Goal: Transaction & Acquisition: Purchase product/service

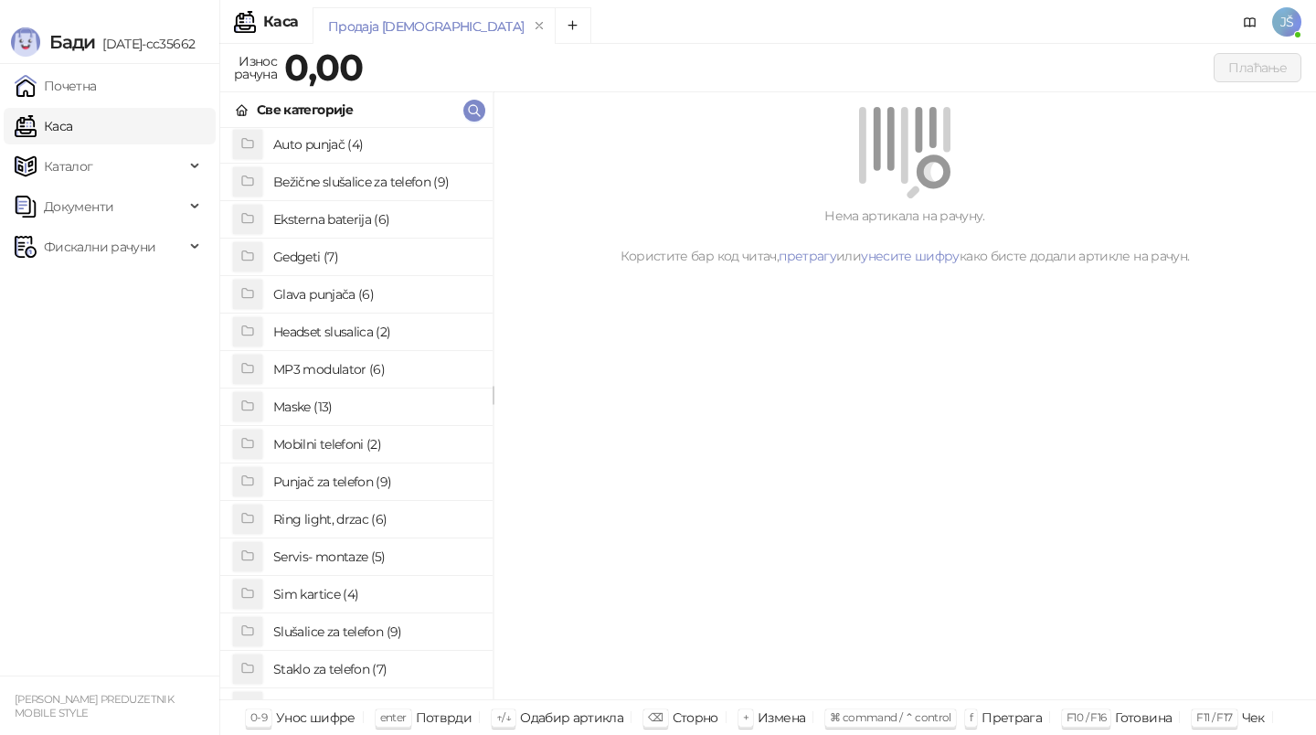
scroll to position [141, 0]
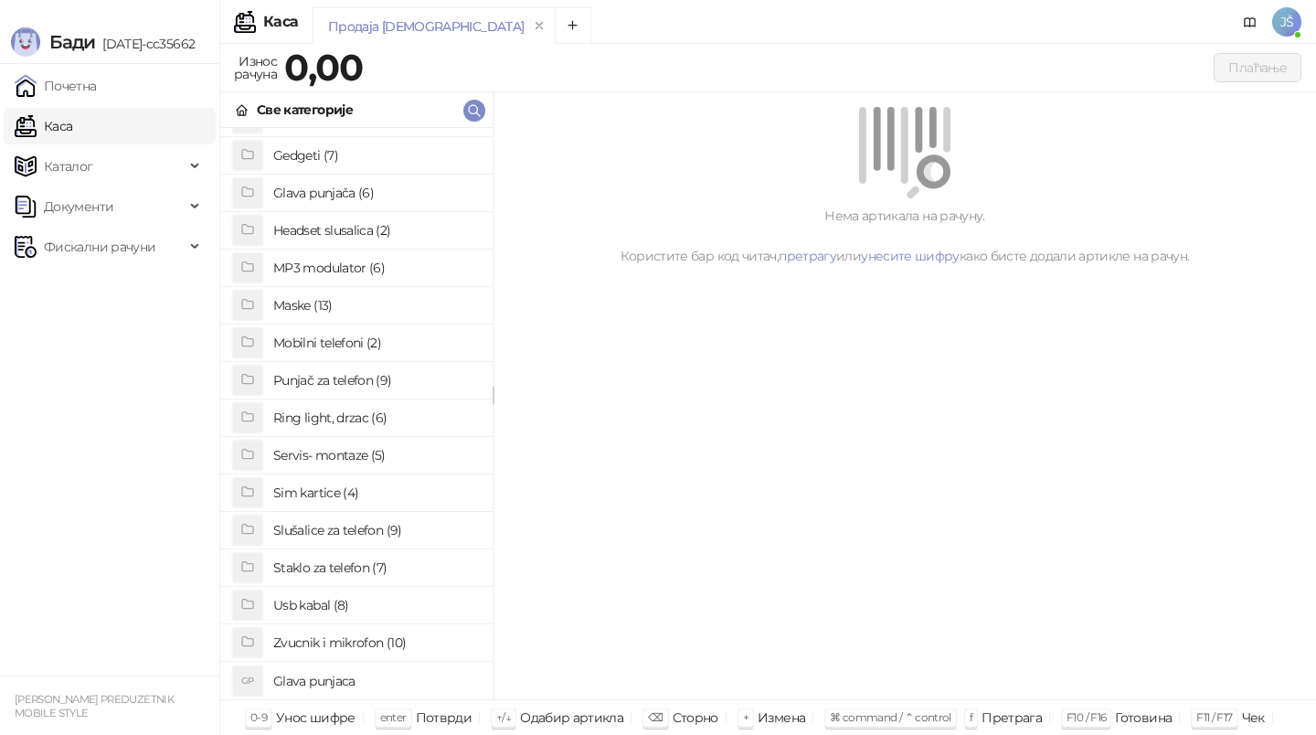
click at [352, 492] on h4 "Sim kartice (4)" at bounding box center [375, 492] width 205 height 29
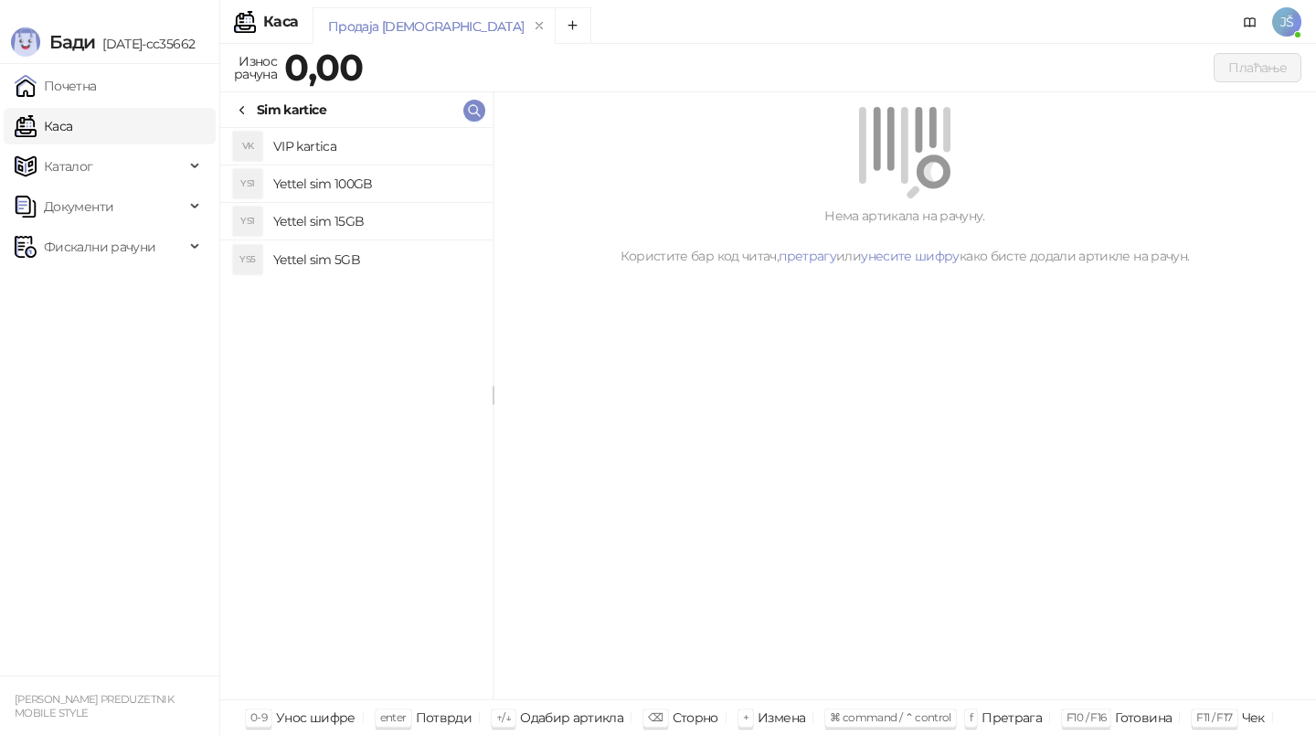
click at [250, 112] on div "Sim kartice" at bounding box center [280, 110] width 91 height 20
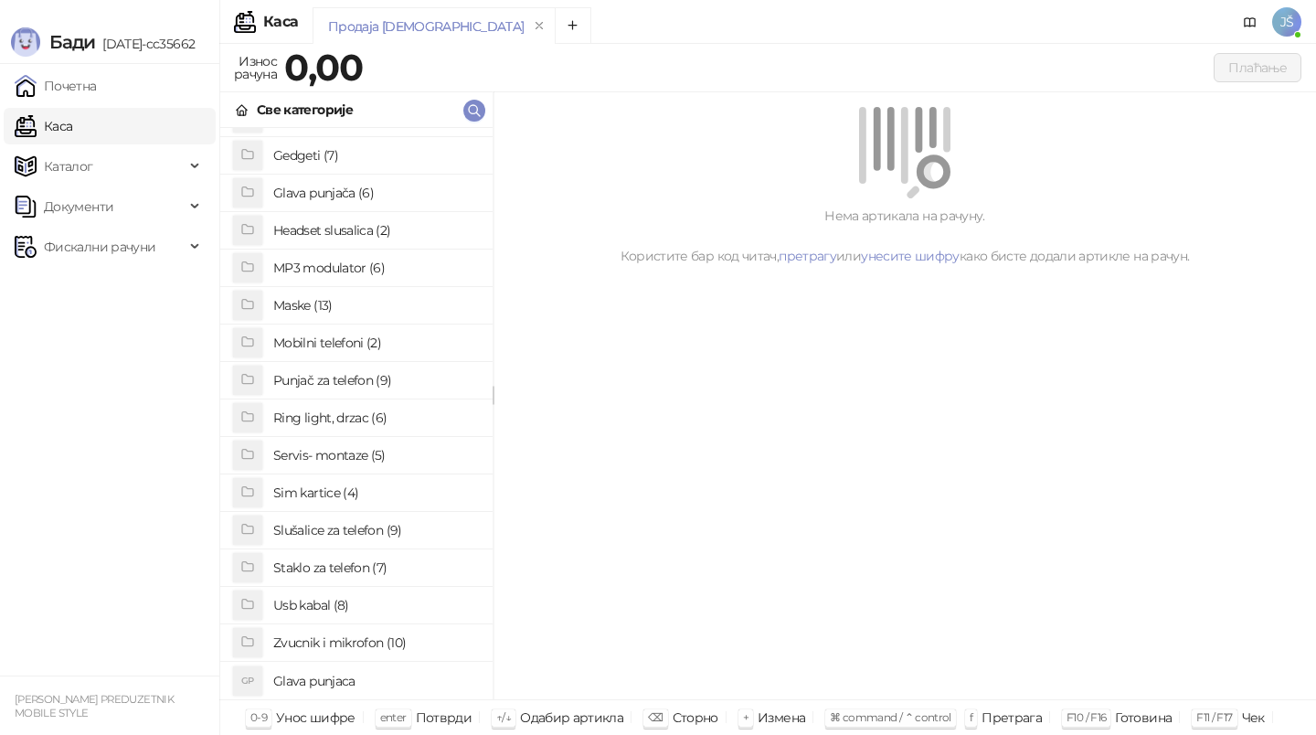
click at [351, 613] on h4 "Usb kabal (8)" at bounding box center [375, 604] width 205 height 29
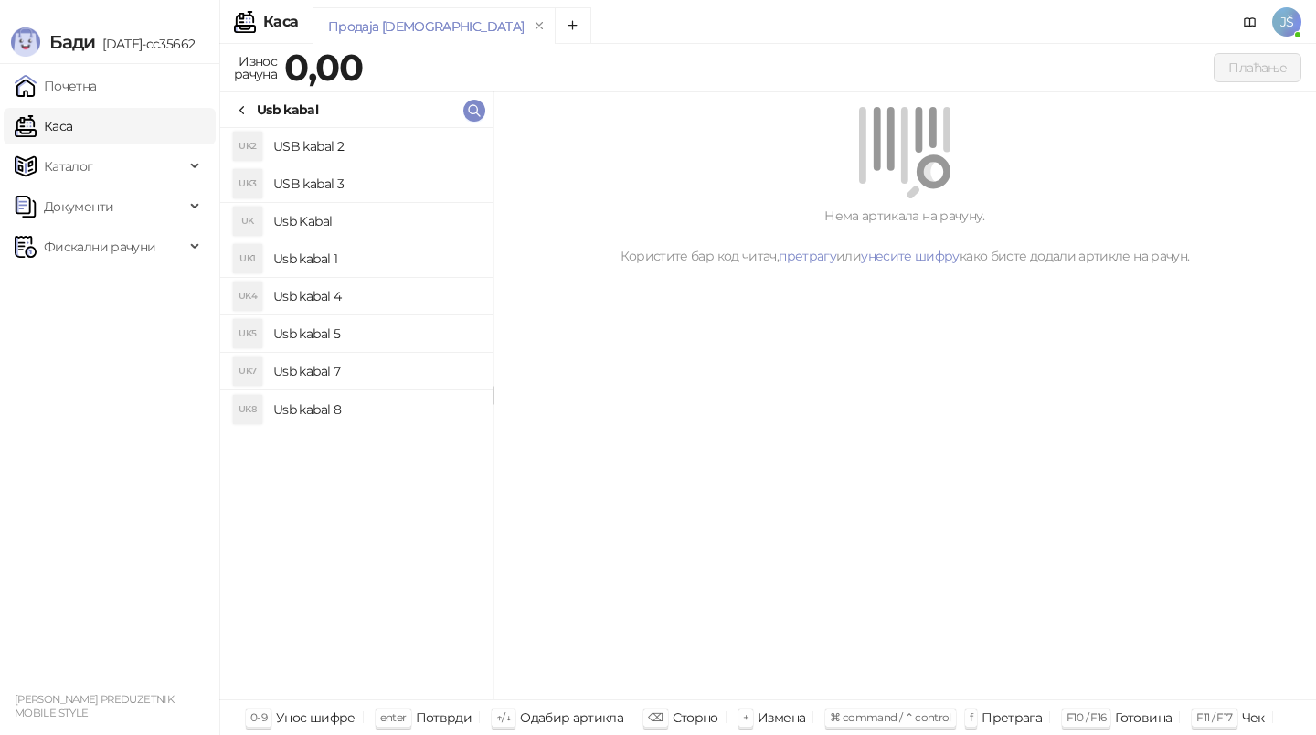
click at [384, 291] on h4 "Usb kabal 4" at bounding box center [375, 295] width 205 height 29
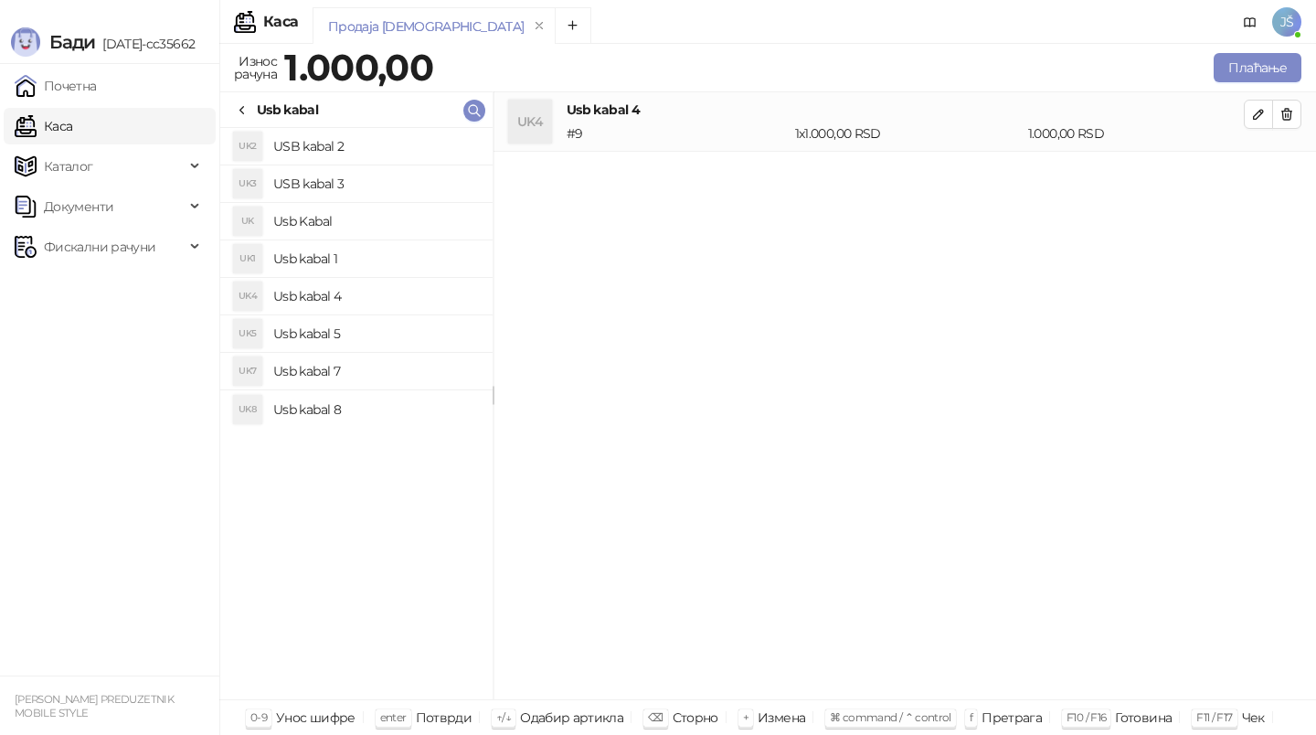
click at [384, 291] on h4 "Usb kabal 4" at bounding box center [375, 295] width 205 height 29
click at [391, 250] on h4 "Usb kabal 1" at bounding box center [375, 258] width 205 height 29
click at [408, 315] on li "UK5 Usb kabal 5" at bounding box center [356, 333] width 272 height 37
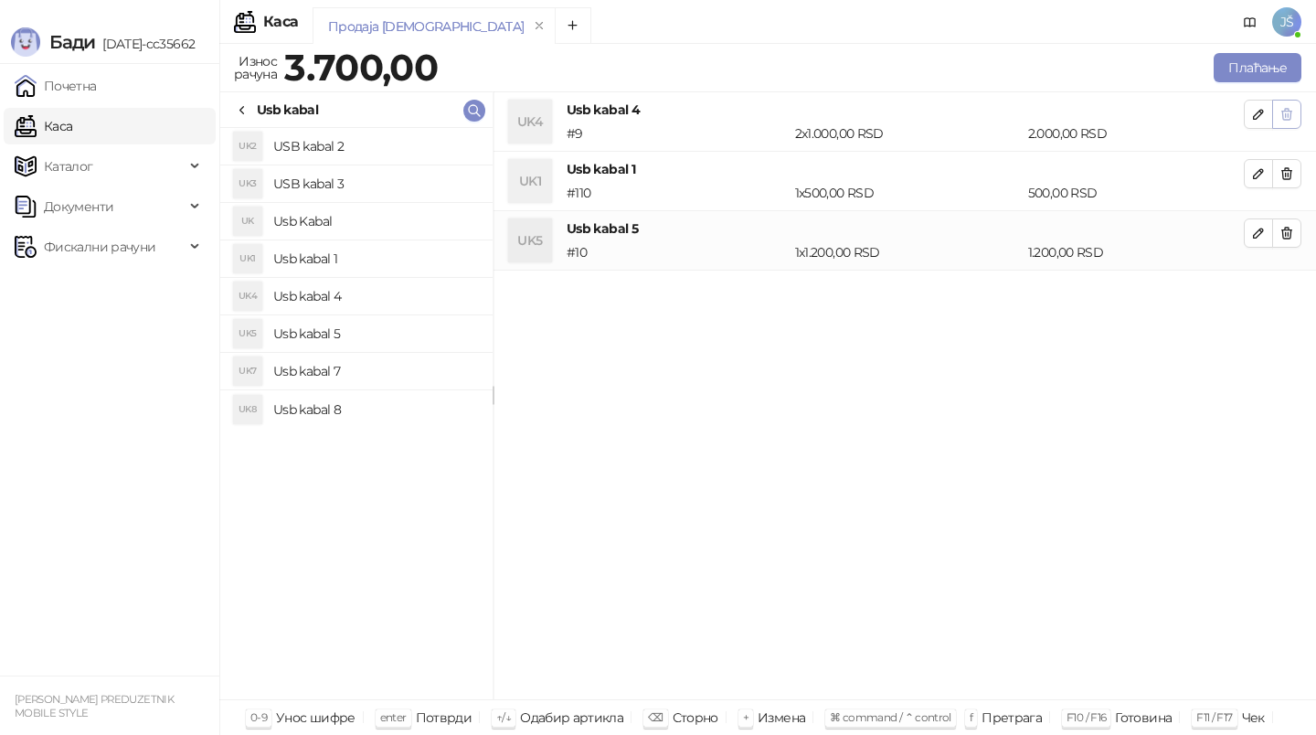
click at [1296, 111] on button "button" at bounding box center [1286, 114] width 29 height 29
click at [1296, 159] on button "button" at bounding box center [1286, 173] width 29 height 29
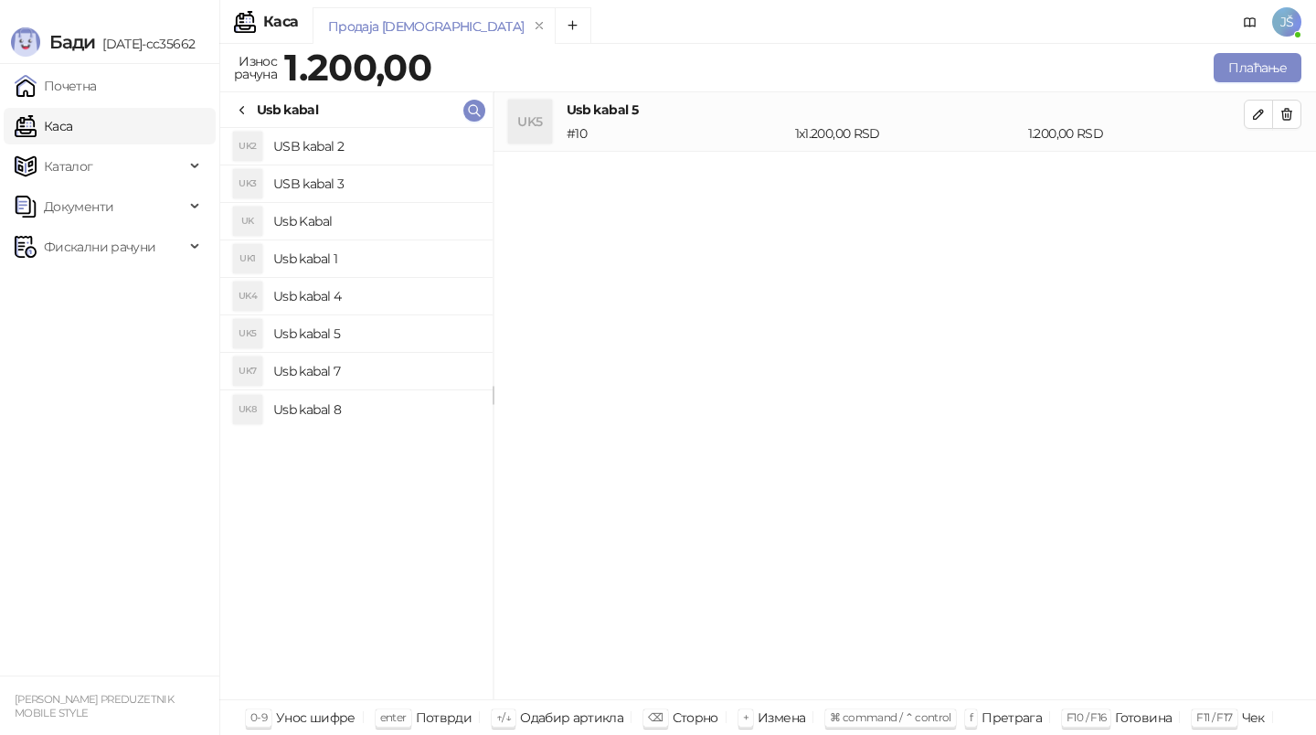
click at [1296, 111] on button "button" at bounding box center [1286, 114] width 29 height 29
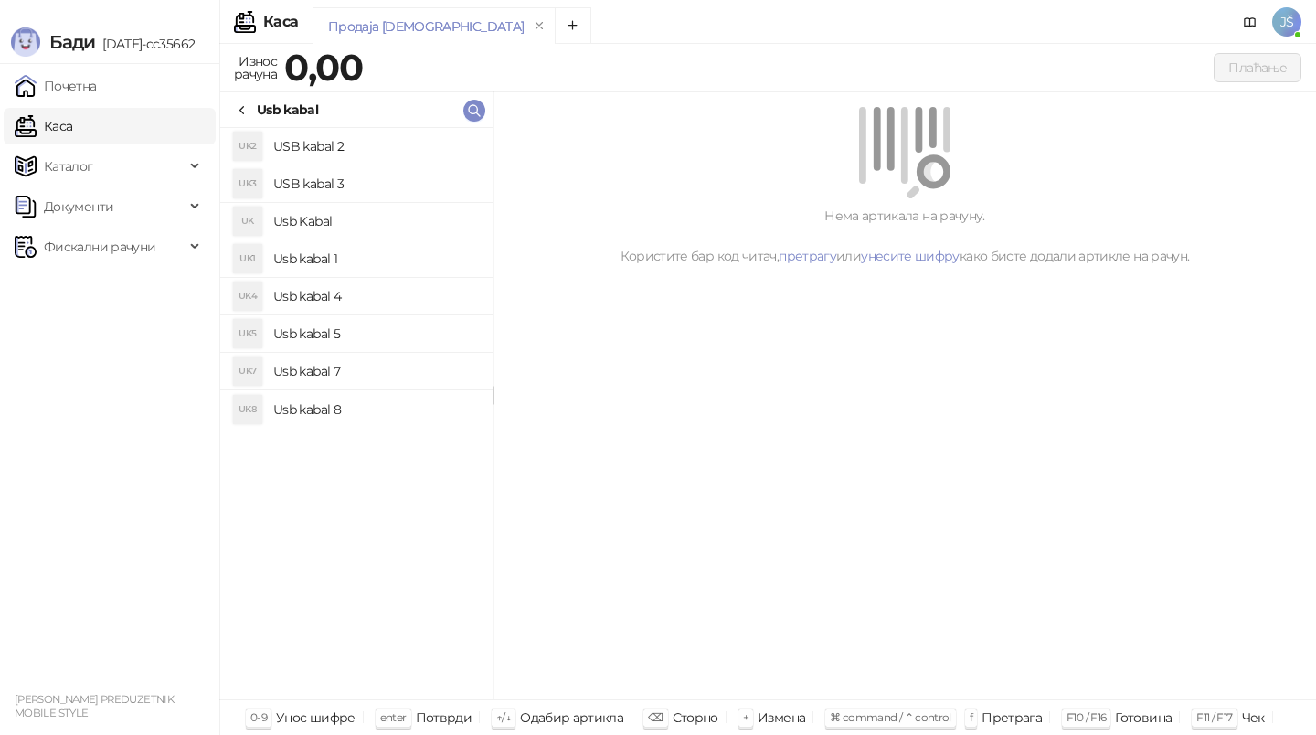
click at [331, 366] on h4 "Usb kabal 7" at bounding box center [375, 370] width 205 height 29
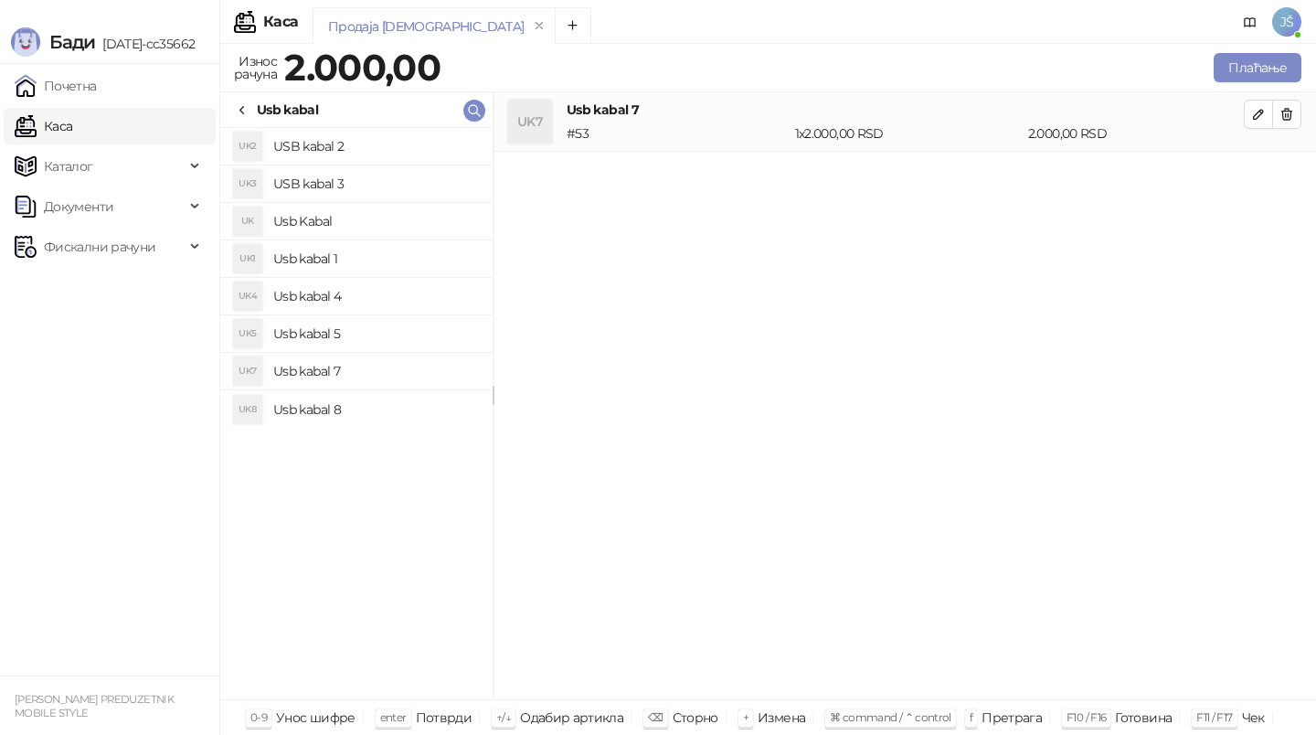
click at [352, 408] on h4 "Usb kabal 8" at bounding box center [375, 409] width 205 height 29
click at [392, 325] on h4 "Usb kabal 5" at bounding box center [375, 333] width 205 height 29
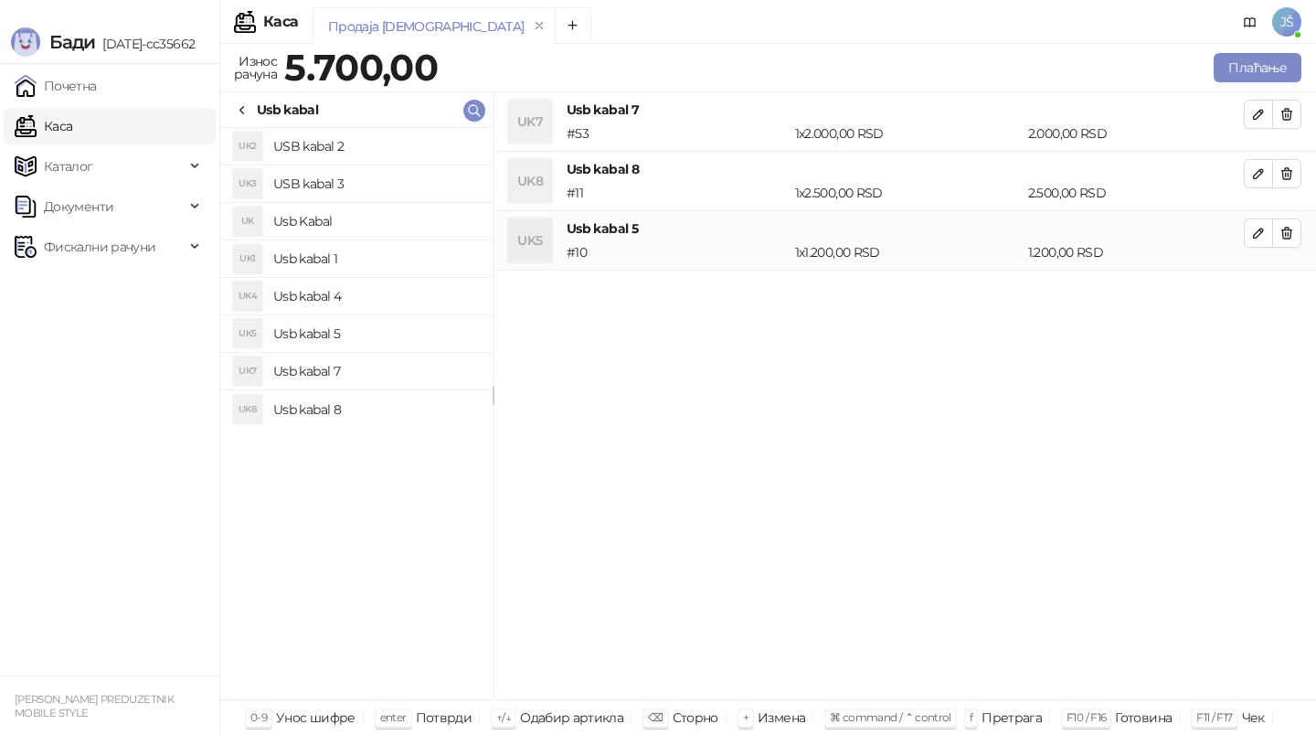
click at [418, 272] on h4 "Usb kabal 1" at bounding box center [375, 258] width 205 height 29
click at [1299, 109] on button "button" at bounding box center [1286, 114] width 29 height 29
click at [1299, 159] on button "button" at bounding box center [1286, 173] width 29 height 29
click at [1299, 109] on button "button" at bounding box center [1286, 114] width 29 height 29
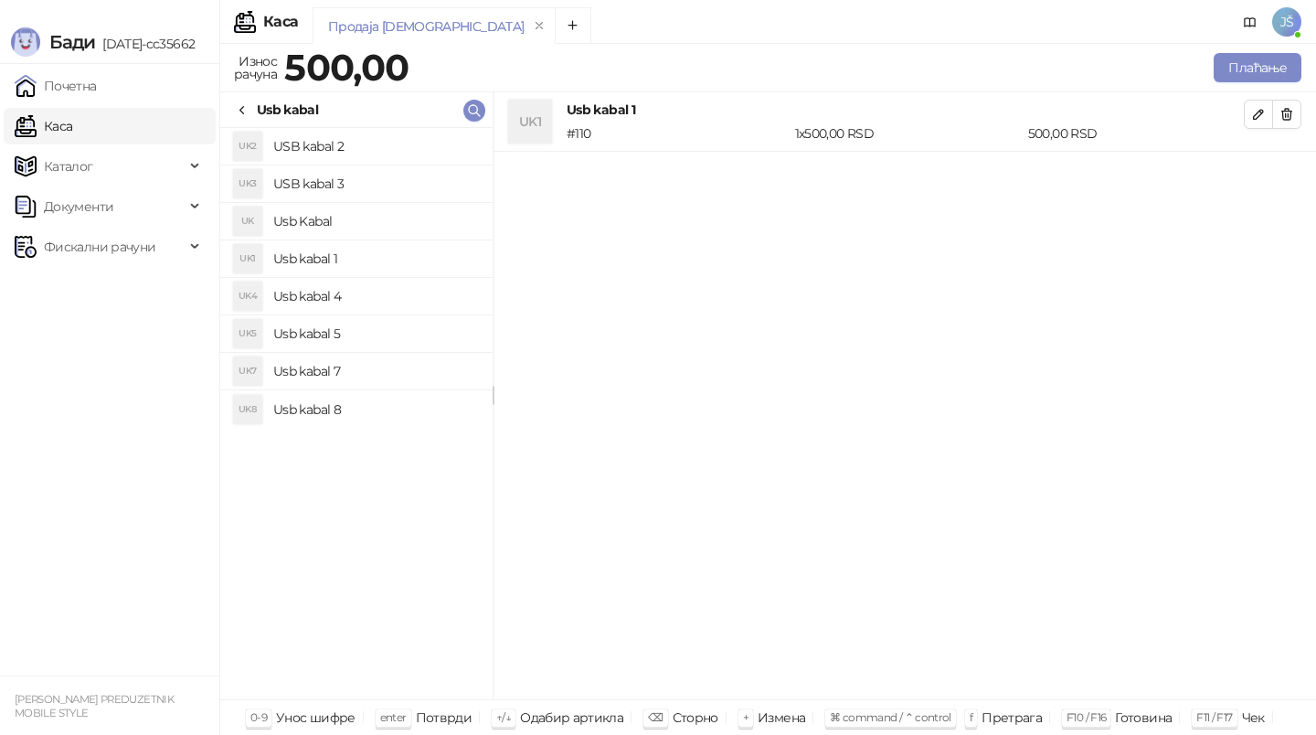
click at [1299, 109] on button "button" at bounding box center [1286, 114] width 29 height 29
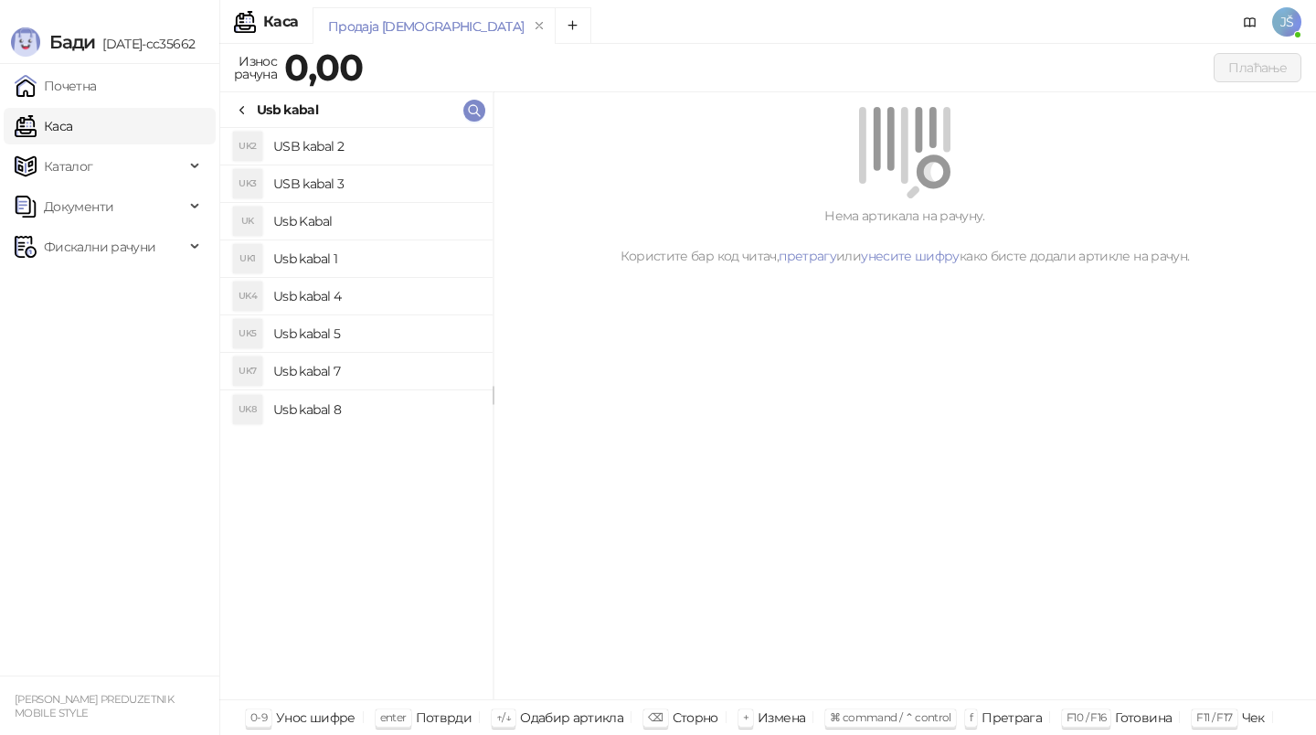
click at [362, 311] on li "UK4 Usb kabal 4" at bounding box center [356, 296] width 272 height 37
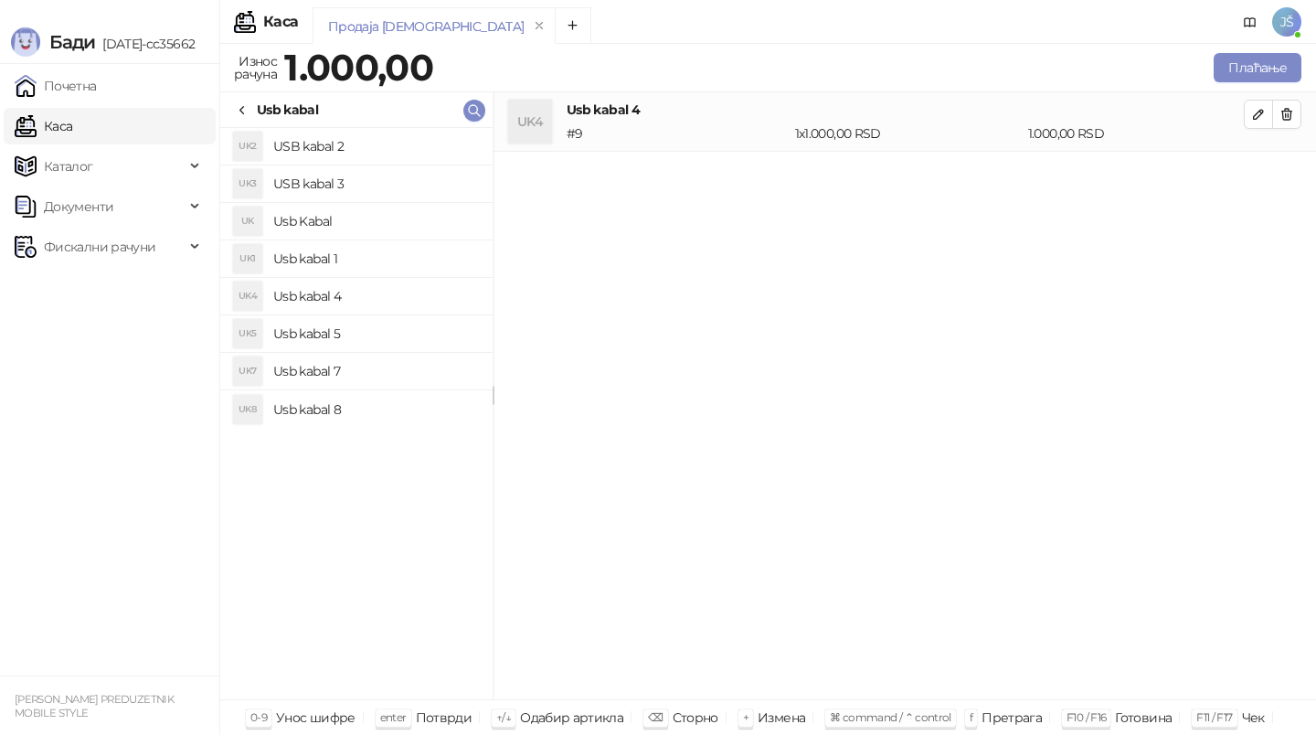
click at [369, 343] on h4 "Usb kabal 5" at bounding box center [375, 333] width 205 height 29
click at [375, 367] on h4 "Usb kabal 7" at bounding box center [375, 370] width 205 height 29
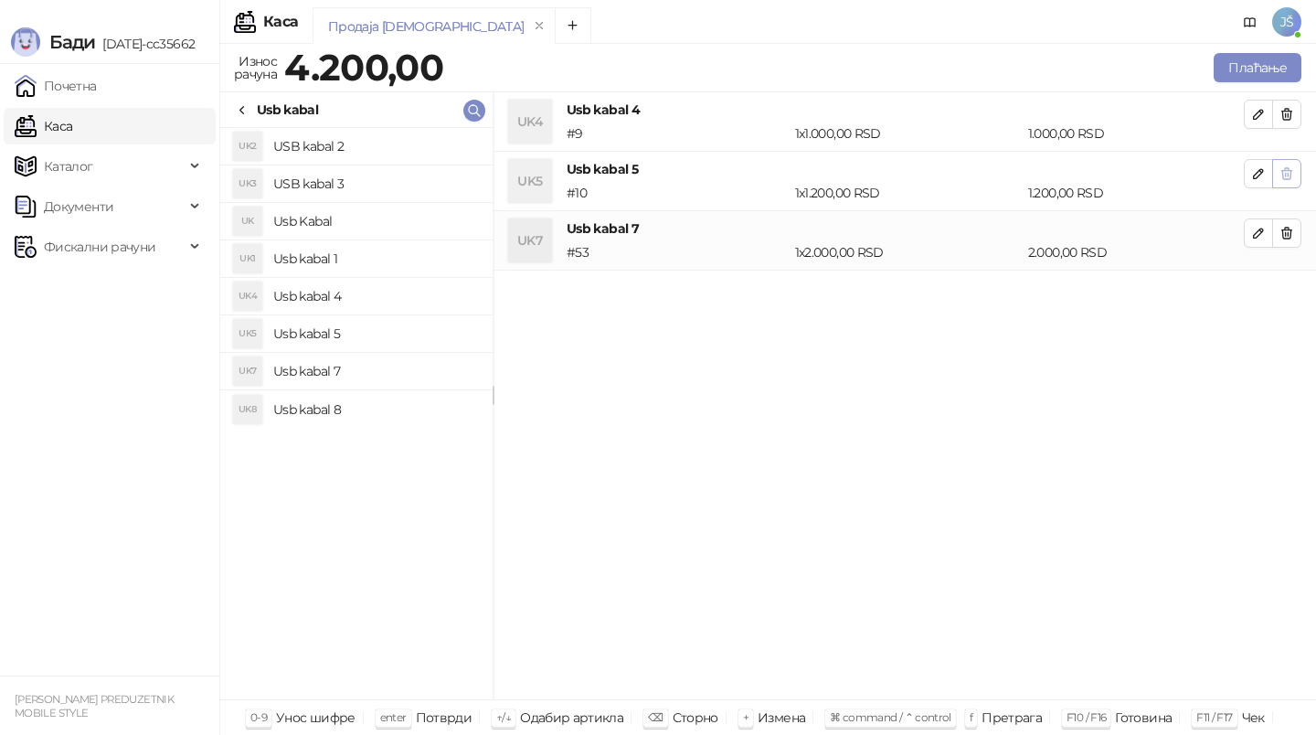
click at [1288, 171] on icon "button" at bounding box center [1286, 173] width 15 height 15
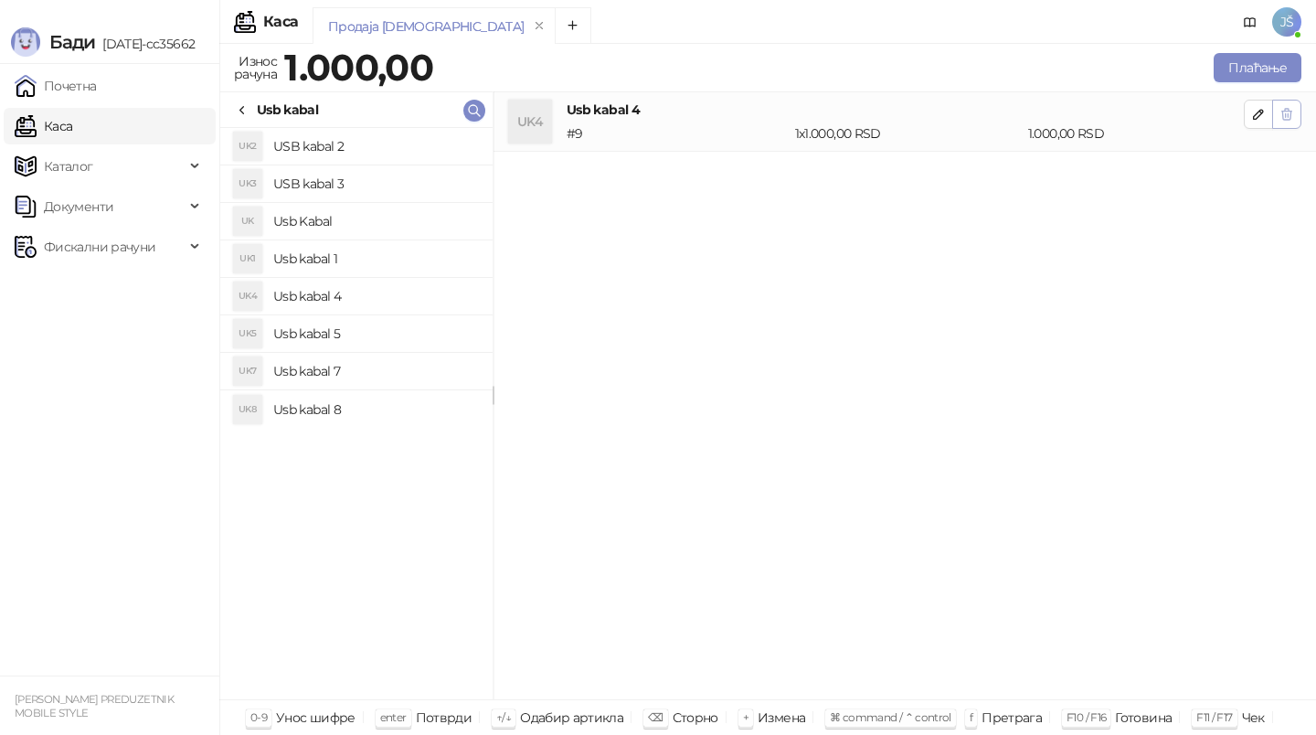
click at [1288, 119] on icon "button" at bounding box center [1286, 114] width 15 height 15
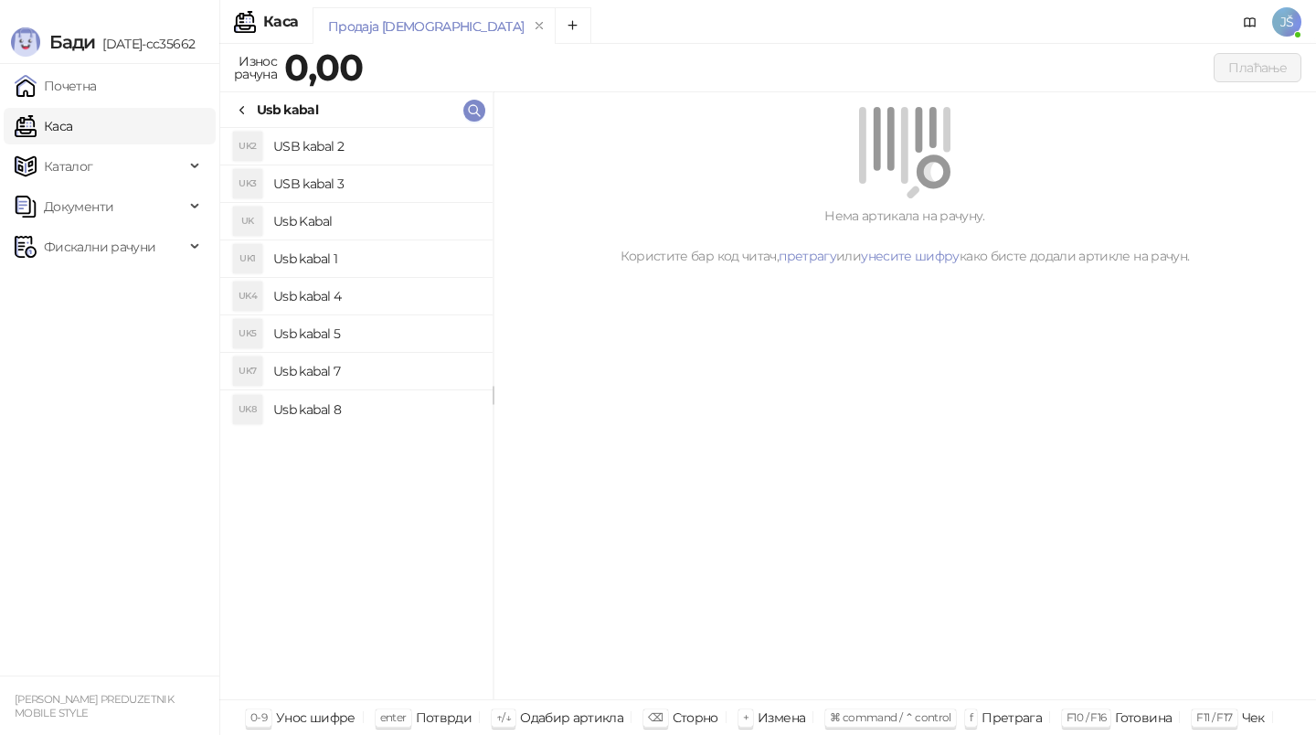
click at [371, 385] on h4 "Usb kabal 7" at bounding box center [375, 370] width 205 height 29
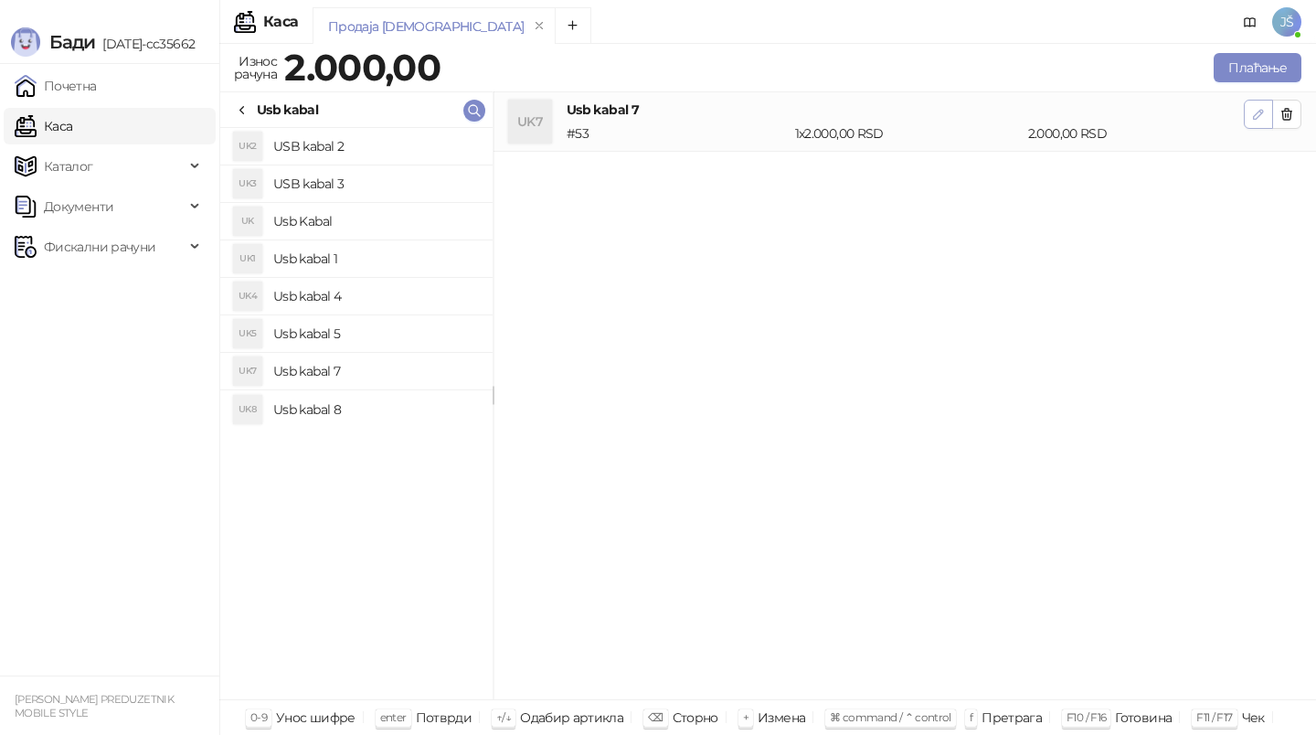
click at [1258, 111] on icon "button" at bounding box center [1257, 114] width 9 height 9
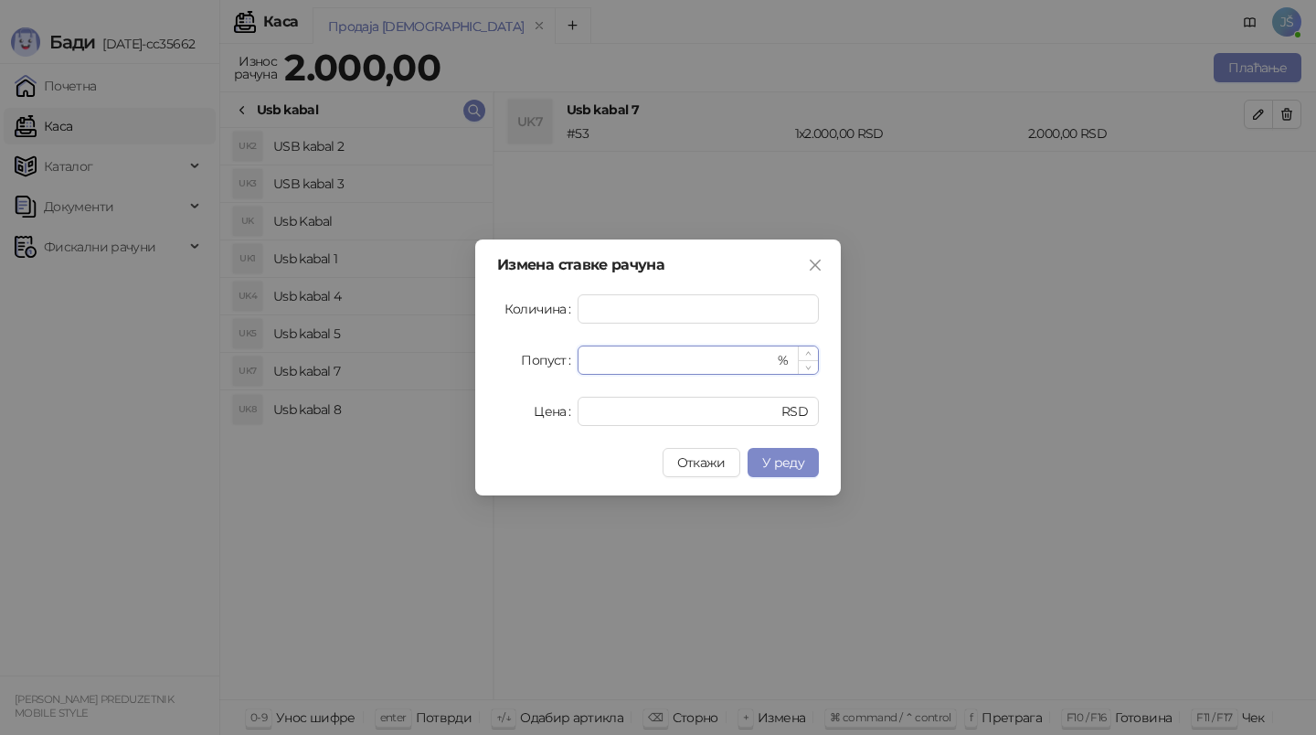
click at [722, 353] on input "*" at bounding box center [680, 359] width 185 height 27
type input "*"
type input "**"
click at [773, 454] on span "У реду" at bounding box center [783, 462] width 42 height 16
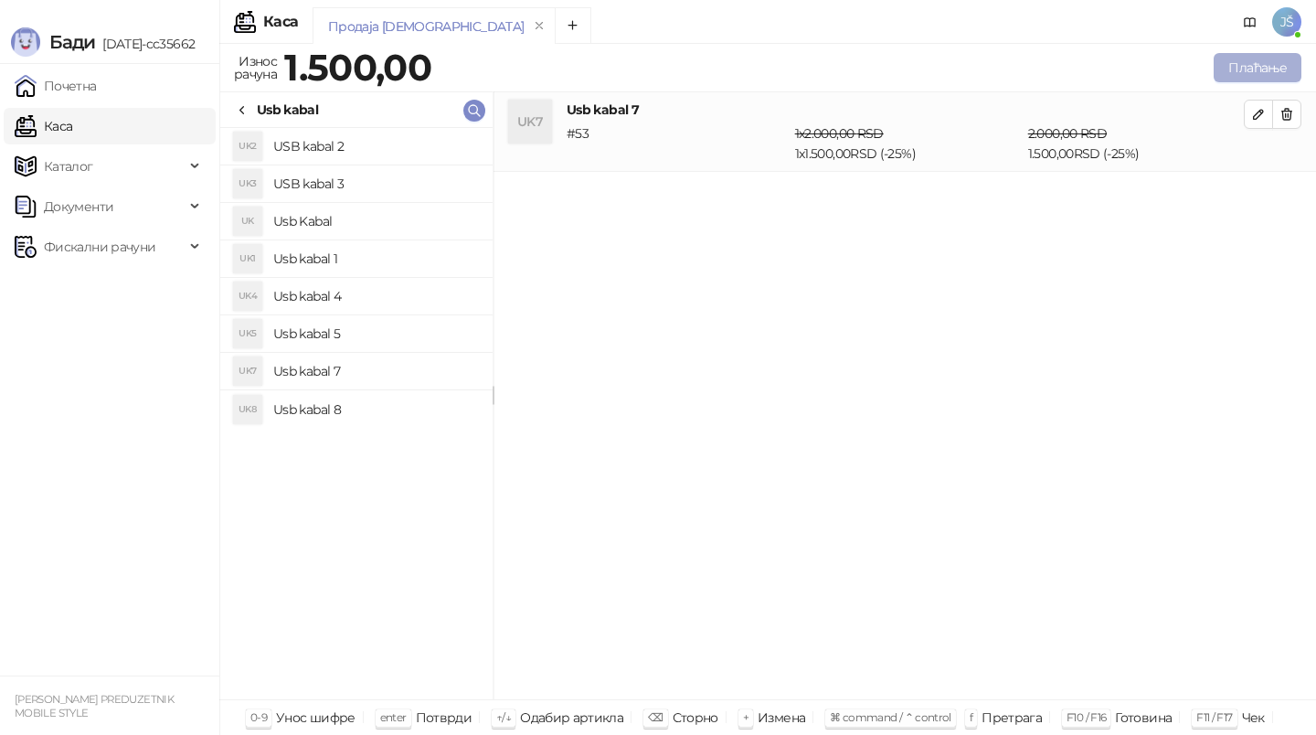
click at [1276, 78] on button "Плаћање" at bounding box center [1257, 67] width 88 height 29
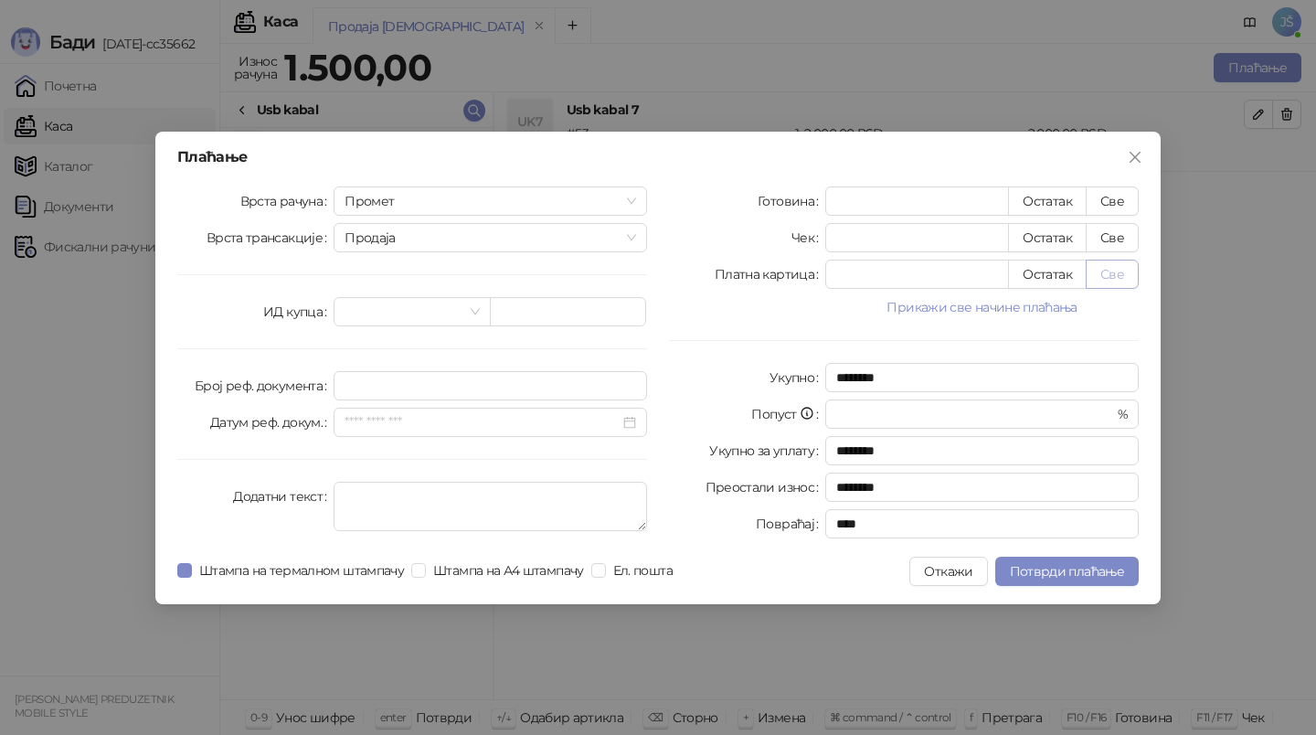
click at [1130, 270] on button "Све" at bounding box center [1111, 273] width 53 height 29
type input "****"
click at [1071, 581] on button "Потврди плаћање" at bounding box center [1066, 570] width 143 height 29
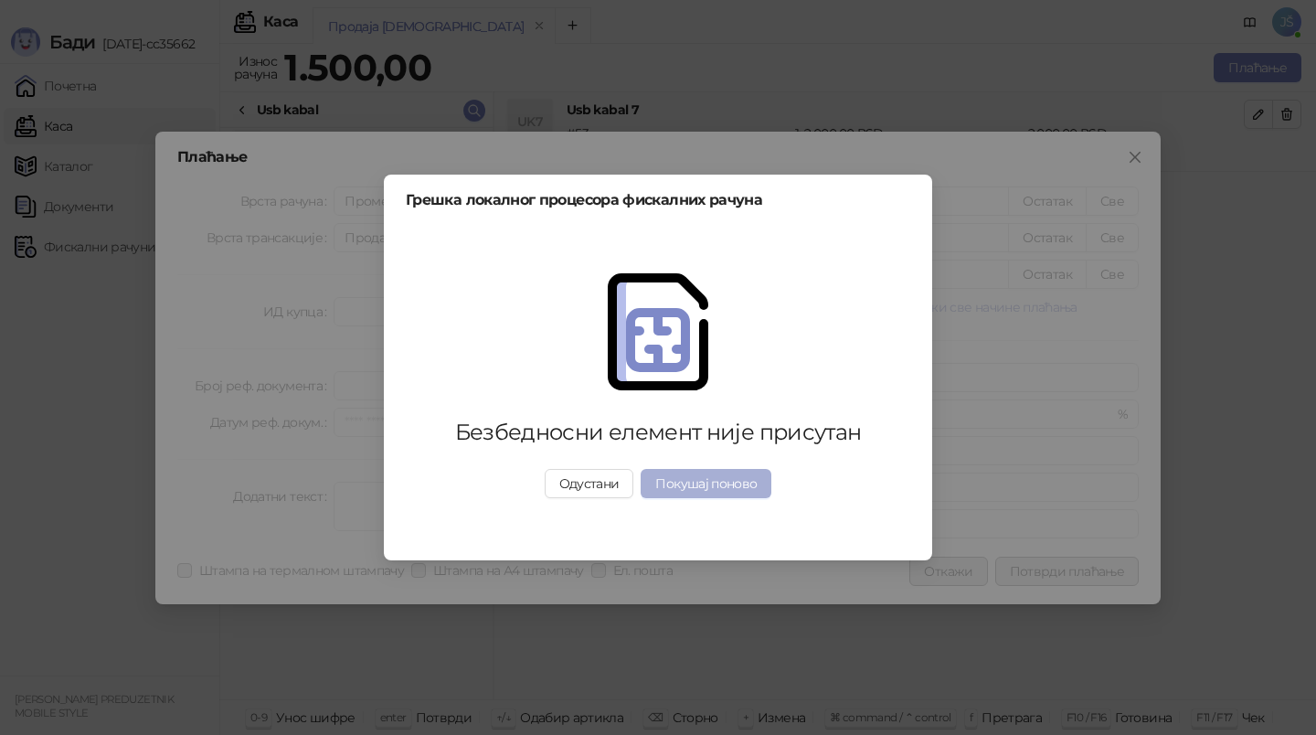
click at [729, 477] on button "Покушај поново" at bounding box center [705, 483] width 131 height 29
click at [746, 493] on button "Покушај поново" at bounding box center [705, 483] width 131 height 29
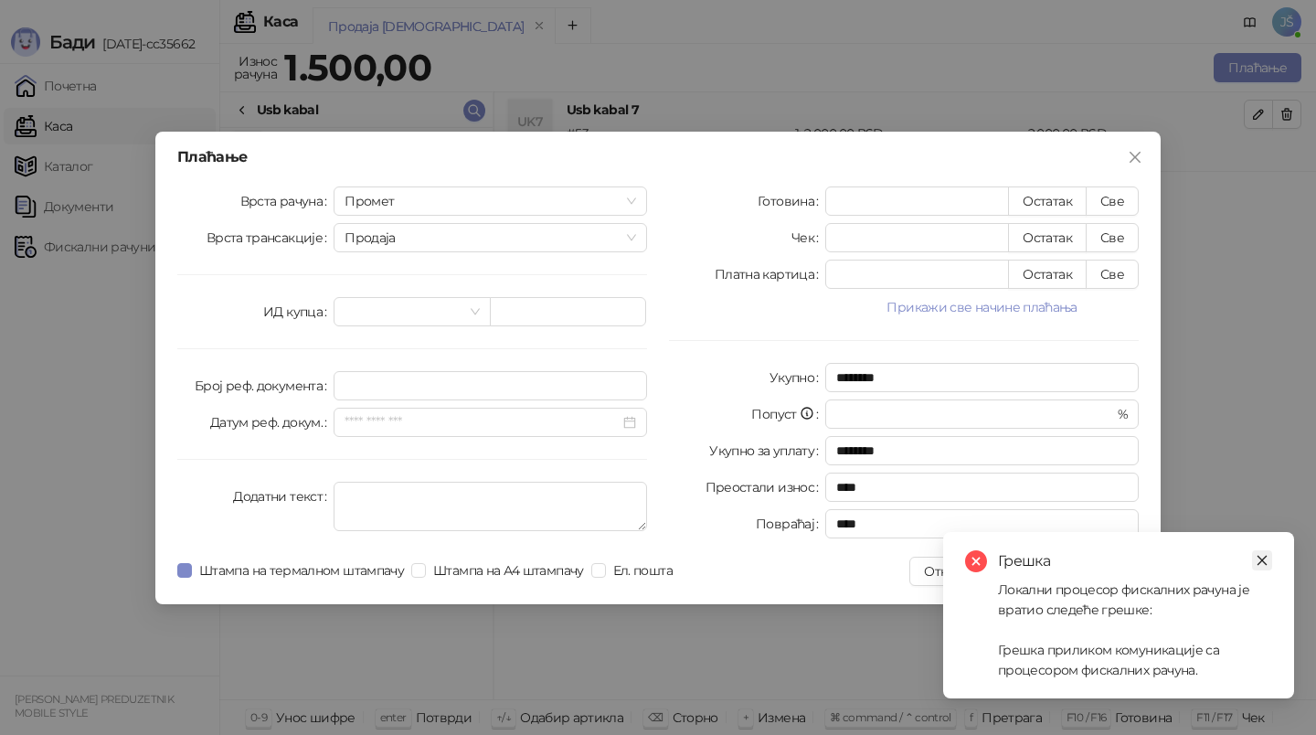
click at [1269, 557] on link "Close" at bounding box center [1262, 560] width 20 height 20
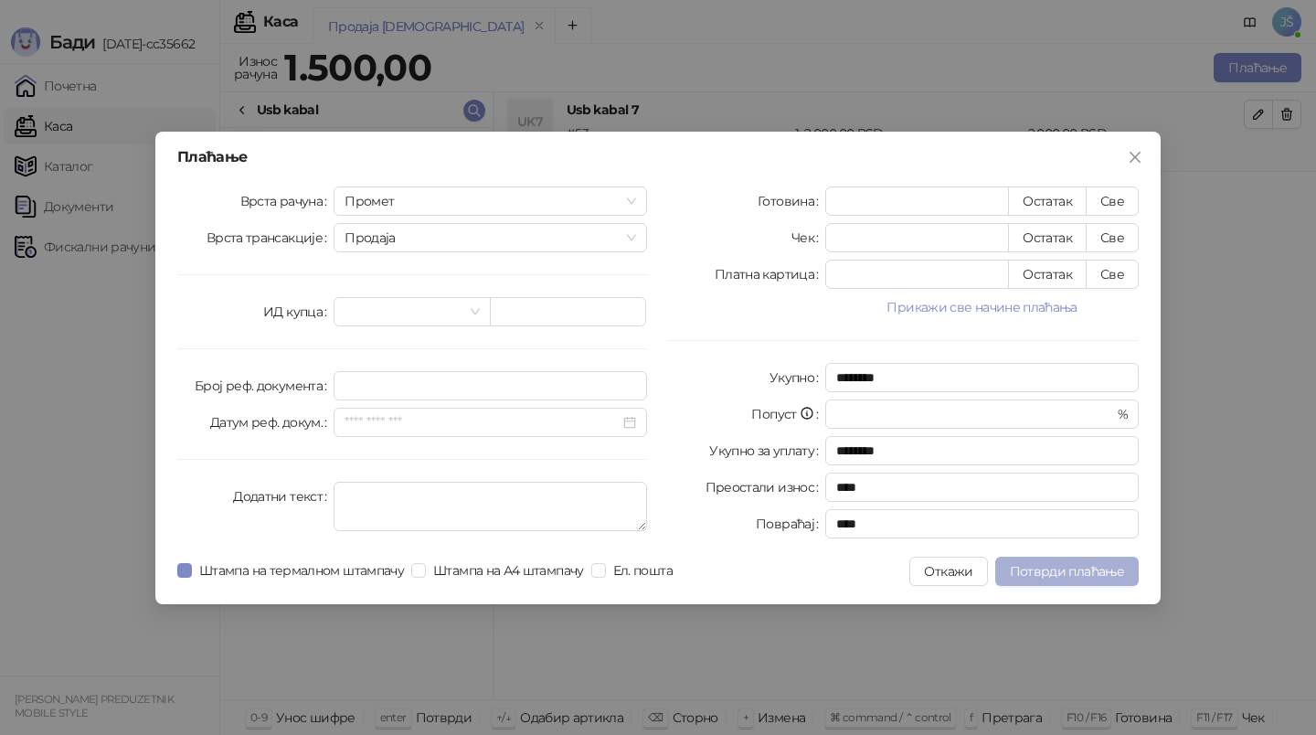
click at [1044, 576] on span "Потврди плаћање" at bounding box center [1067, 571] width 114 height 16
